Goal: Contribute content

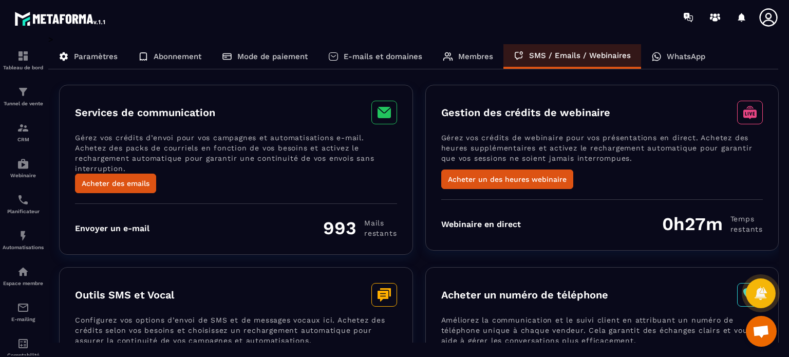
click at [667, 55] on p "WhatsApp" at bounding box center [686, 56] width 39 height 9
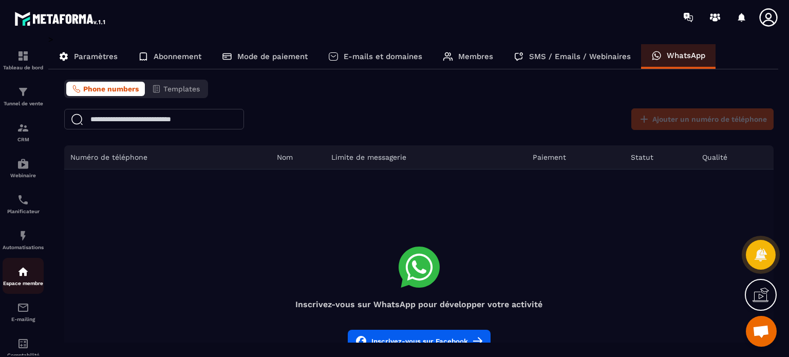
click at [21, 283] on div "Espace membre" at bounding box center [23, 276] width 41 height 21
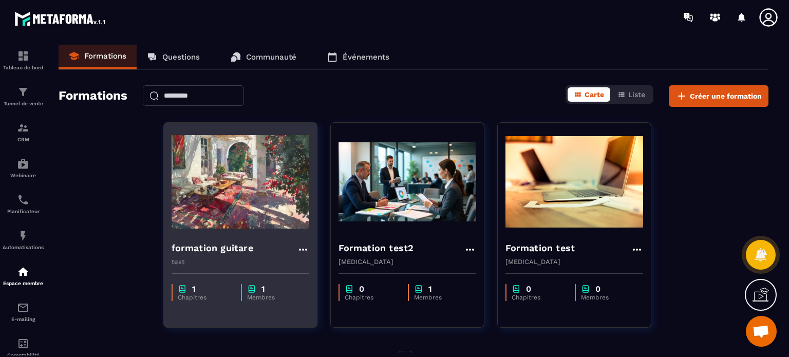
click at [238, 229] on img at bounding box center [241, 181] width 138 height 103
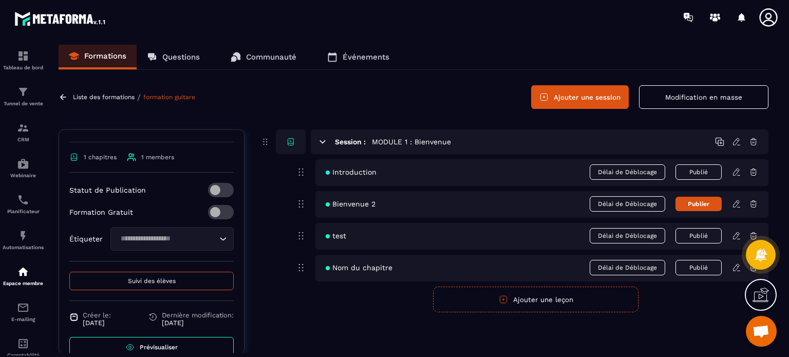
scroll to position [193, 0]
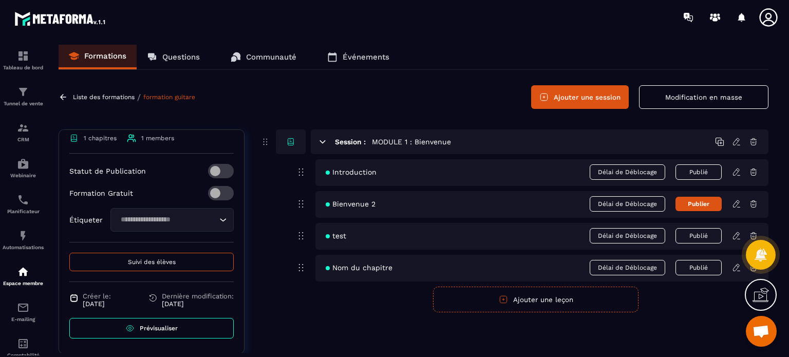
click at [162, 322] on link "Prévisualiser" at bounding box center [151, 328] width 164 height 21
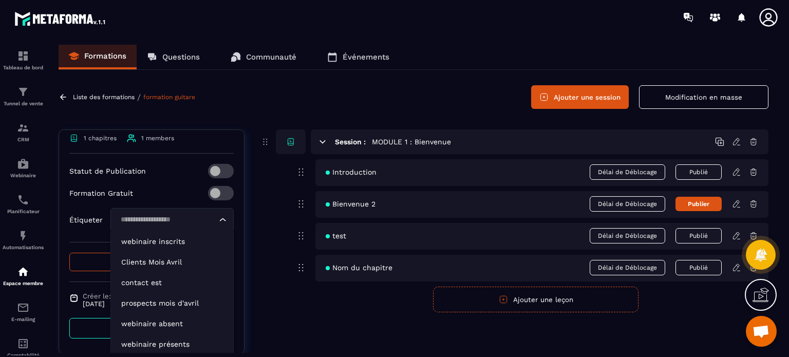
click at [186, 217] on input "Search for option" at bounding box center [167, 219] width 100 height 11
click at [733, 267] on icon at bounding box center [736, 267] width 9 height 9
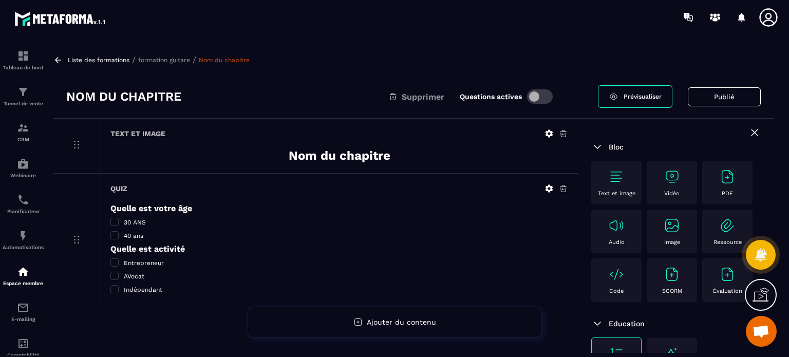
click at [548, 189] on icon at bounding box center [548, 188] width 9 height 9
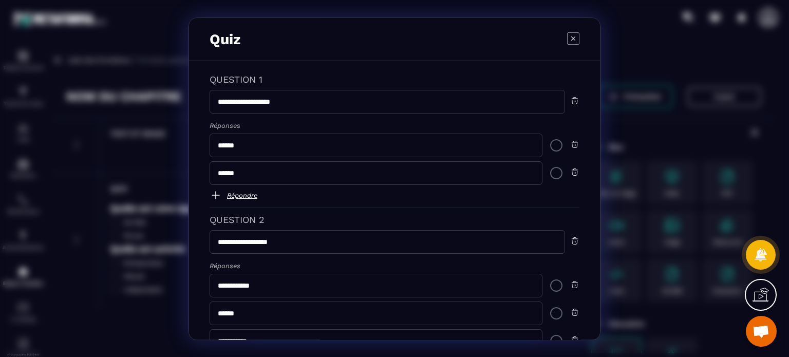
click at [550, 176] on div "Modal window" at bounding box center [556, 173] width 12 height 12
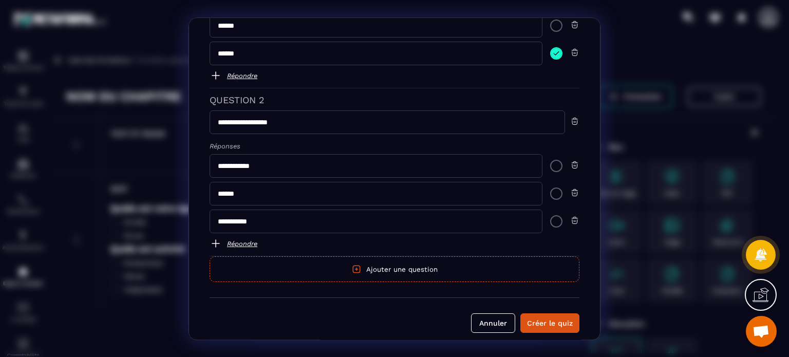
scroll to position [126, 0]
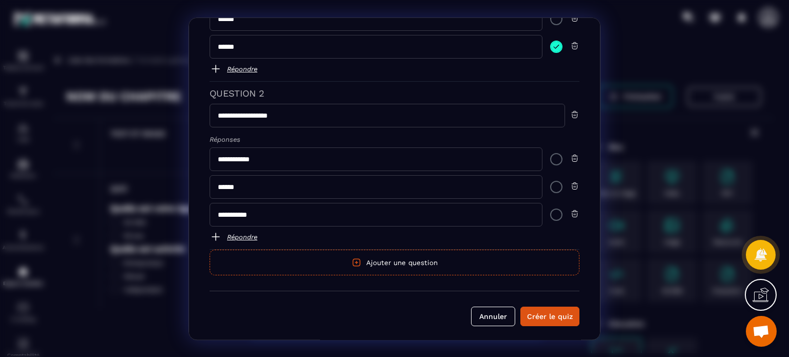
click at [552, 182] on div "Modal window" at bounding box center [556, 187] width 12 height 12
click at [536, 311] on div "Créer le quiz" at bounding box center [550, 316] width 46 height 10
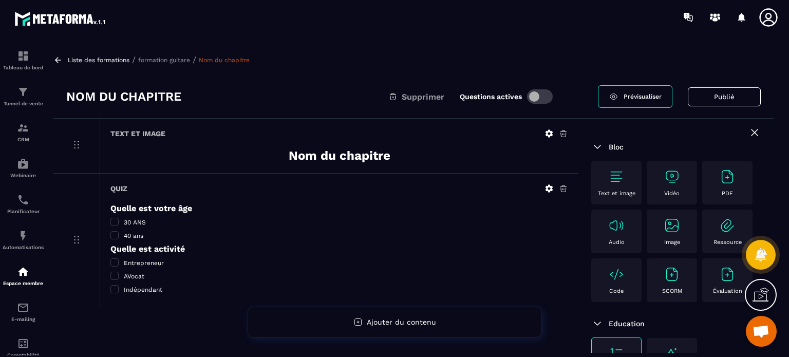
click at [115, 234] on span at bounding box center [114, 235] width 8 height 8
click at [545, 189] on icon at bounding box center [549, 189] width 8 height 8
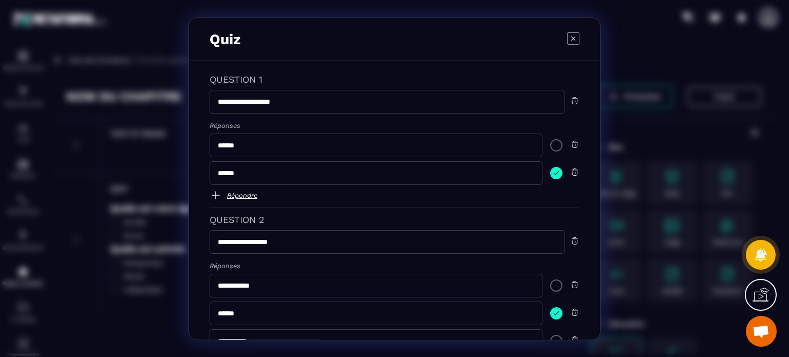
click at [556, 174] on img "Modal window" at bounding box center [556, 173] width 12 height 12
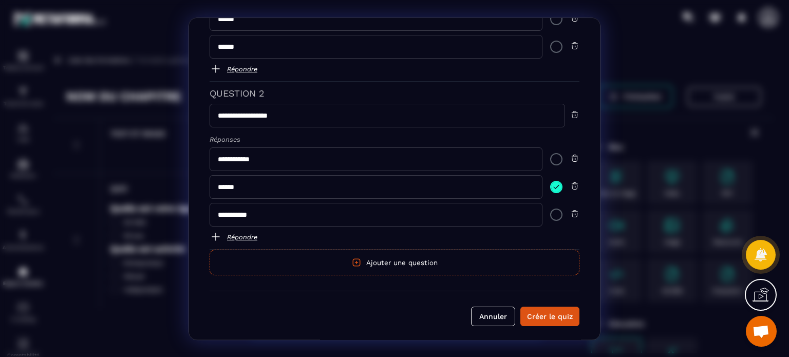
click at [550, 188] on img "Modal window" at bounding box center [556, 187] width 12 height 12
click at [555, 318] on div "Créer le quiz" at bounding box center [550, 316] width 46 height 10
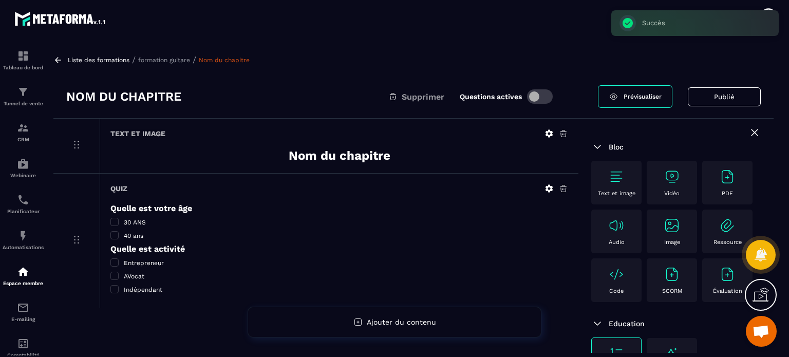
click at [547, 190] on icon at bounding box center [549, 189] width 8 height 8
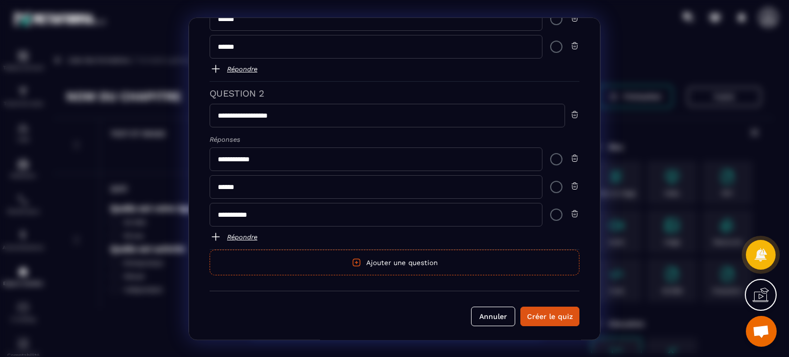
click at [332, 264] on button "Ajouter une question" at bounding box center [395, 263] width 370 height 26
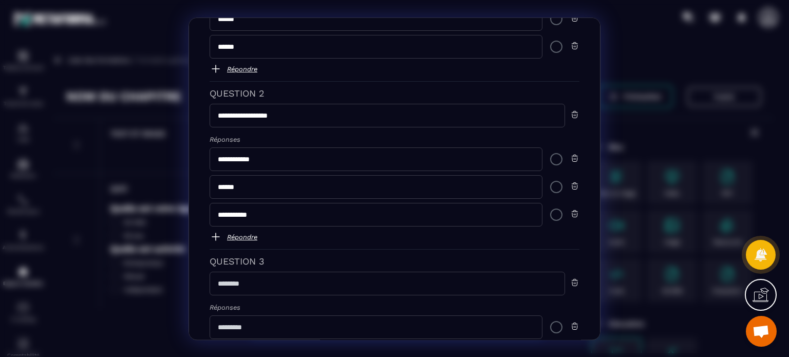
click at [268, 283] on input "Modal window" at bounding box center [387, 284] width 355 height 24
drag, startPoint x: 276, startPoint y: 283, endPoint x: 346, endPoint y: 289, distance: 69.7
click at [346, 289] on input "**********" at bounding box center [387, 284] width 355 height 24
type input "**********"
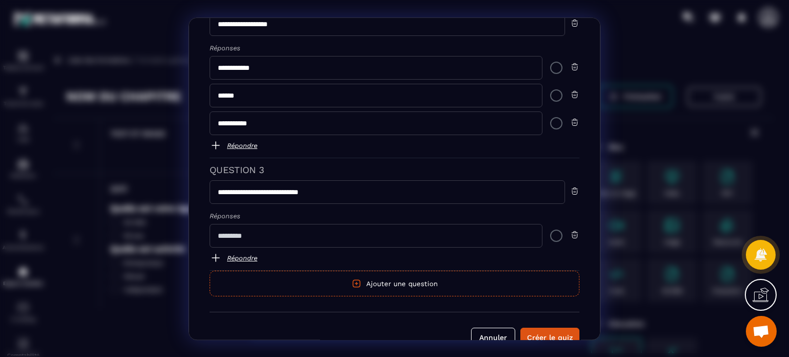
scroll to position [228, 0]
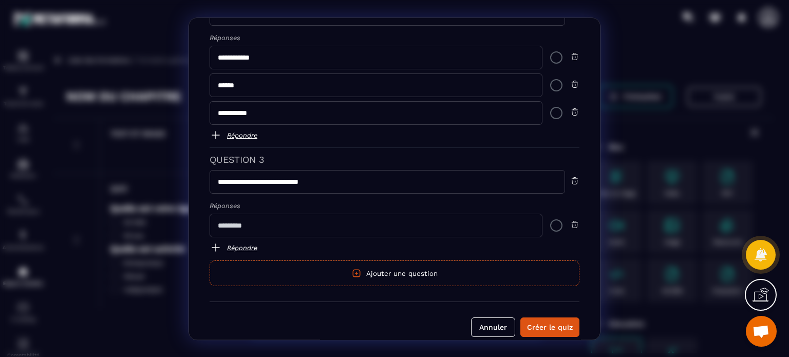
click at [304, 223] on input "Modal window" at bounding box center [376, 226] width 333 height 24
type input "****"
click at [217, 243] on img "Modal window" at bounding box center [216, 247] width 12 height 12
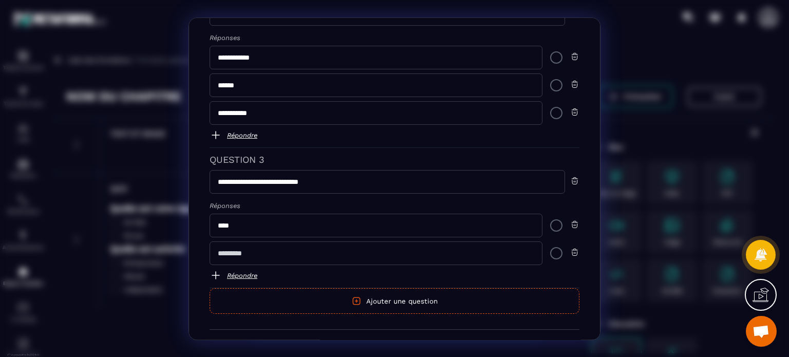
click at [226, 251] on input "Modal window" at bounding box center [376, 253] width 333 height 24
type input "****"
click at [212, 269] on img "Modal window" at bounding box center [216, 275] width 12 height 12
click at [220, 275] on input "Modal window" at bounding box center [376, 281] width 333 height 24
type input "****"
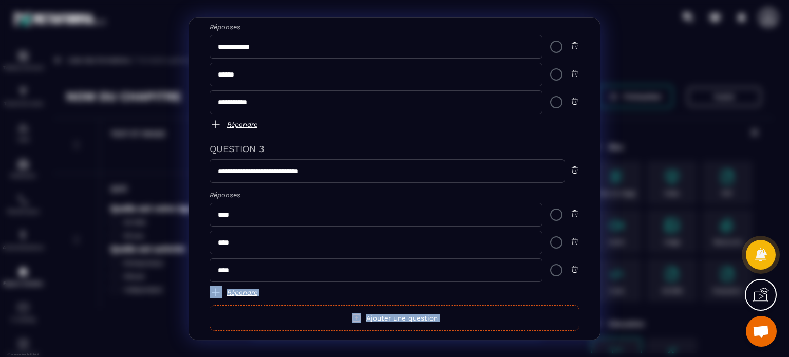
drag, startPoint x: 594, startPoint y: 295, endPoint x: 597, endPoint y: 332, distance: 37.6
click at [597, 332] on div "**********" at bounding box center [395, 178] width 412 height 323
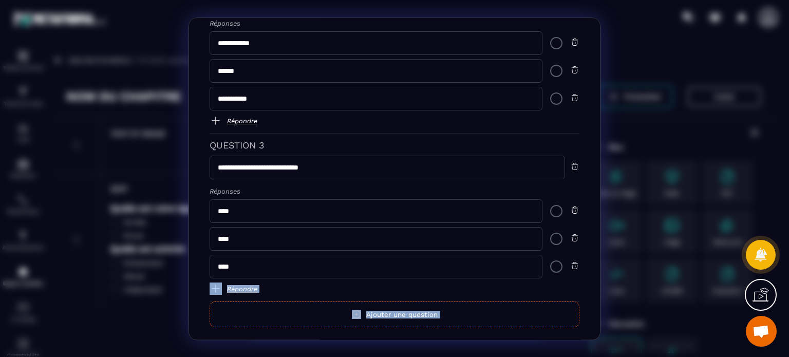
scroll to position [294, 0]
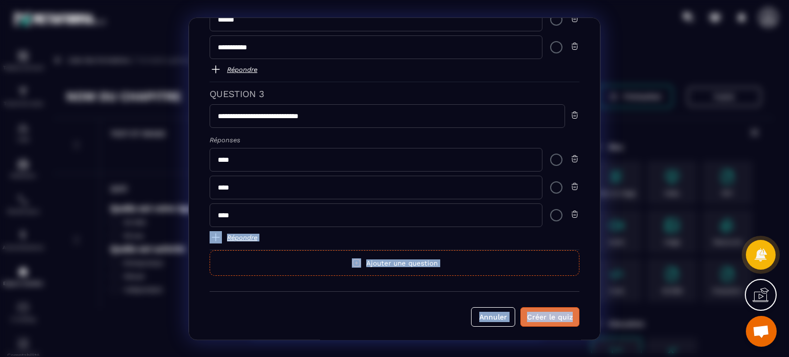
click at [554, 312] on div "Créer le quiz" at bounding box center [550, 317] width 46 height 10
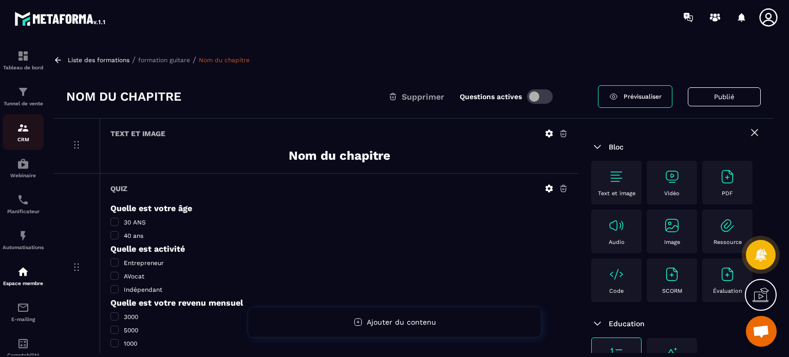
click at [31, 137] on div "CRM" at bounding box center [23, 132] width 41 height 21
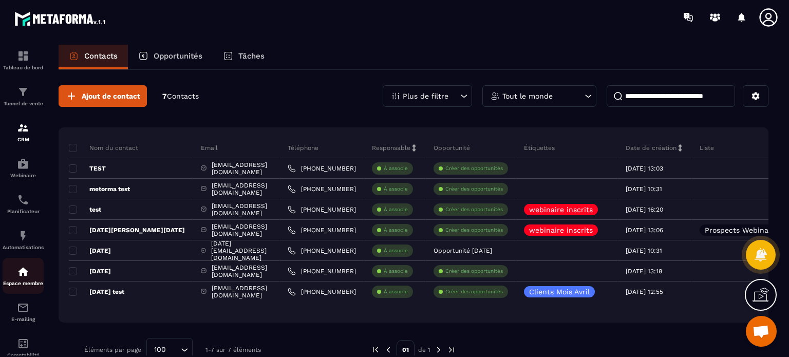
click at [15, 281] on div "Espace membre" at bounding box center [23, 276] width 41 height 21
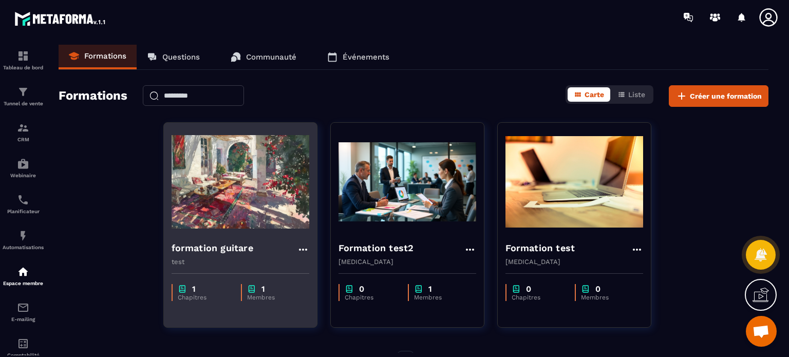
click at [241, 250] on h4 "formation guitare" at bounding box center [213, 248] width 82 height 14
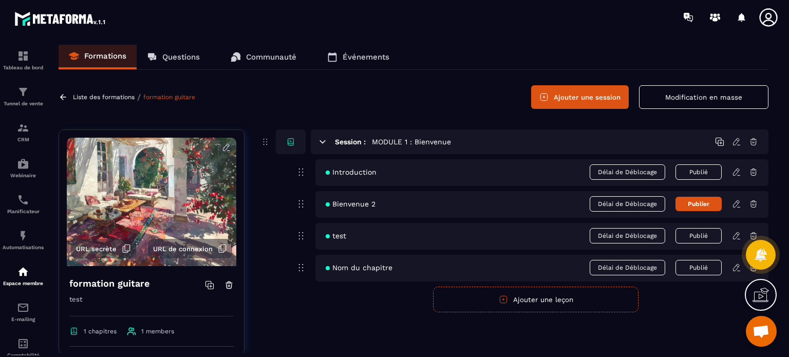
click at [100, 249] on span "URL secrète" at bounding box center [96, 249] width 41 height 8
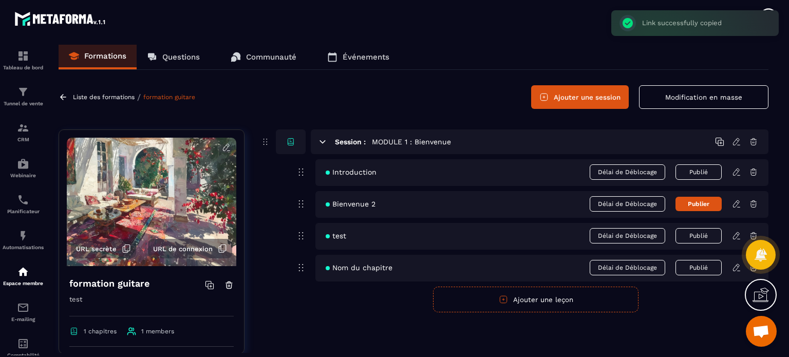
click at [767, 10] on div "Link successfully copied ×" at bounding box center [694, 23] width 167 height 26
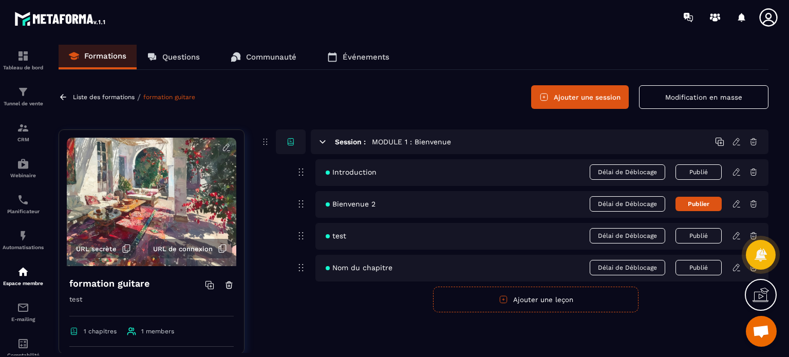
click at [765, 20] on icon at bounding box center [768, 17] width 18 height 18
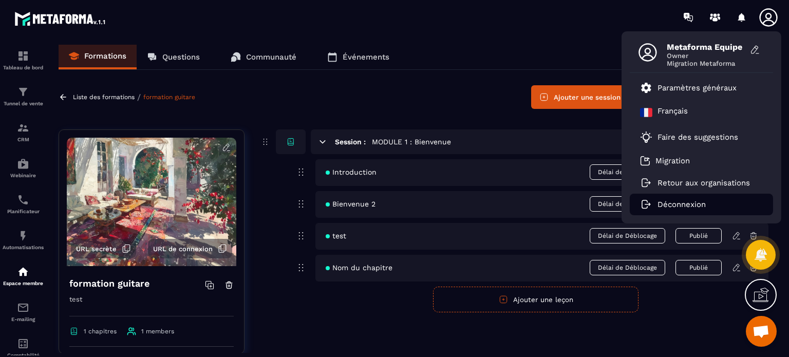
click at [671, 204] on p "Déconnexion" at bounding box center [681, 204] width 48 height 9
